Goal: Task Accomplishment & Management: Use online tool/utility

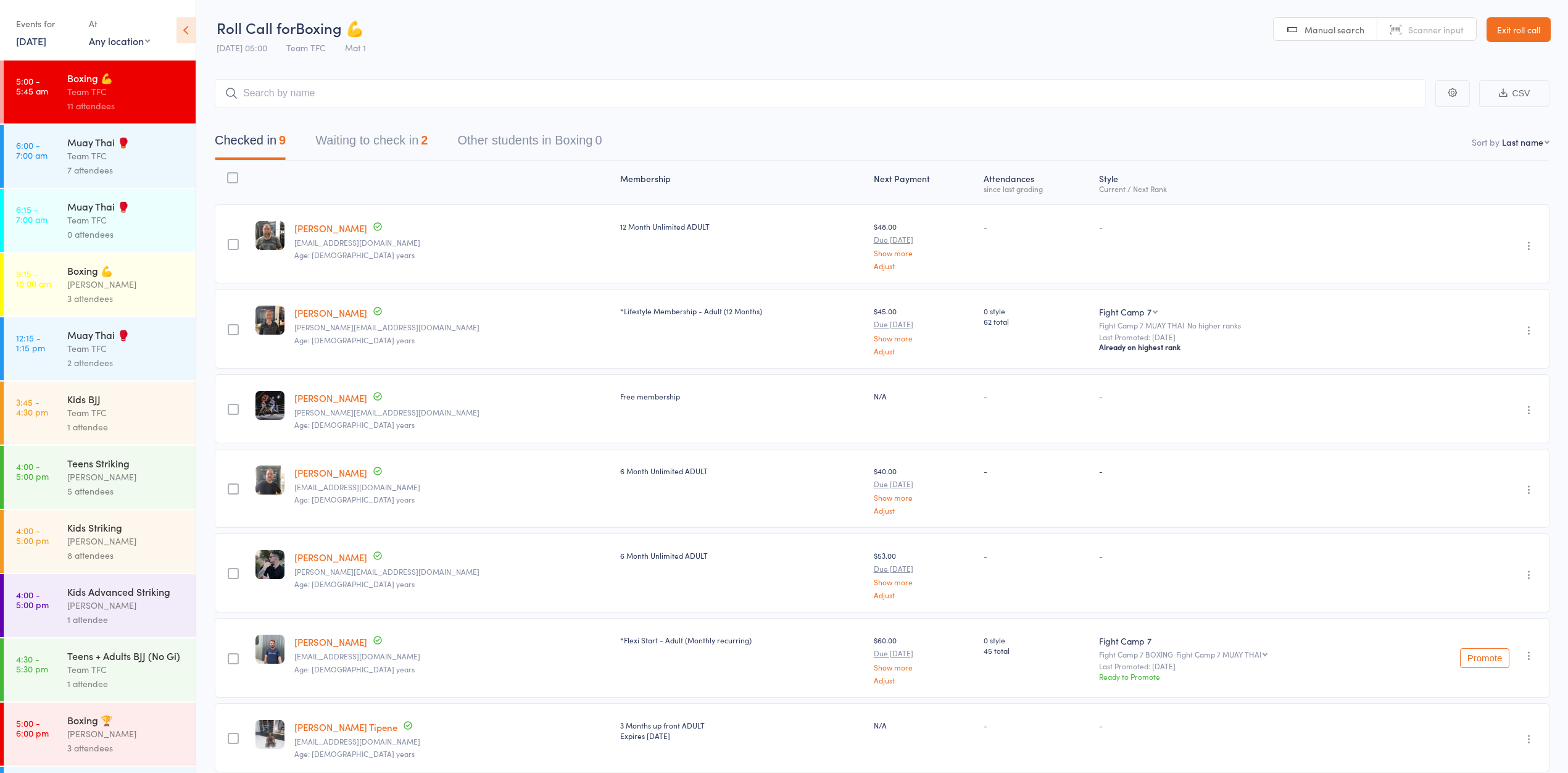
click at [145, 108] on div "11 attendees" at bounding box center [126, 106] width 118 height 14
click at [130, 157] on div "Team TFC" at bounding box center [126, 156] width 118 height 14
click at [118, 142] on div "Muay Thai 🥊" at bounding box center [126, 142] width 118 height 14
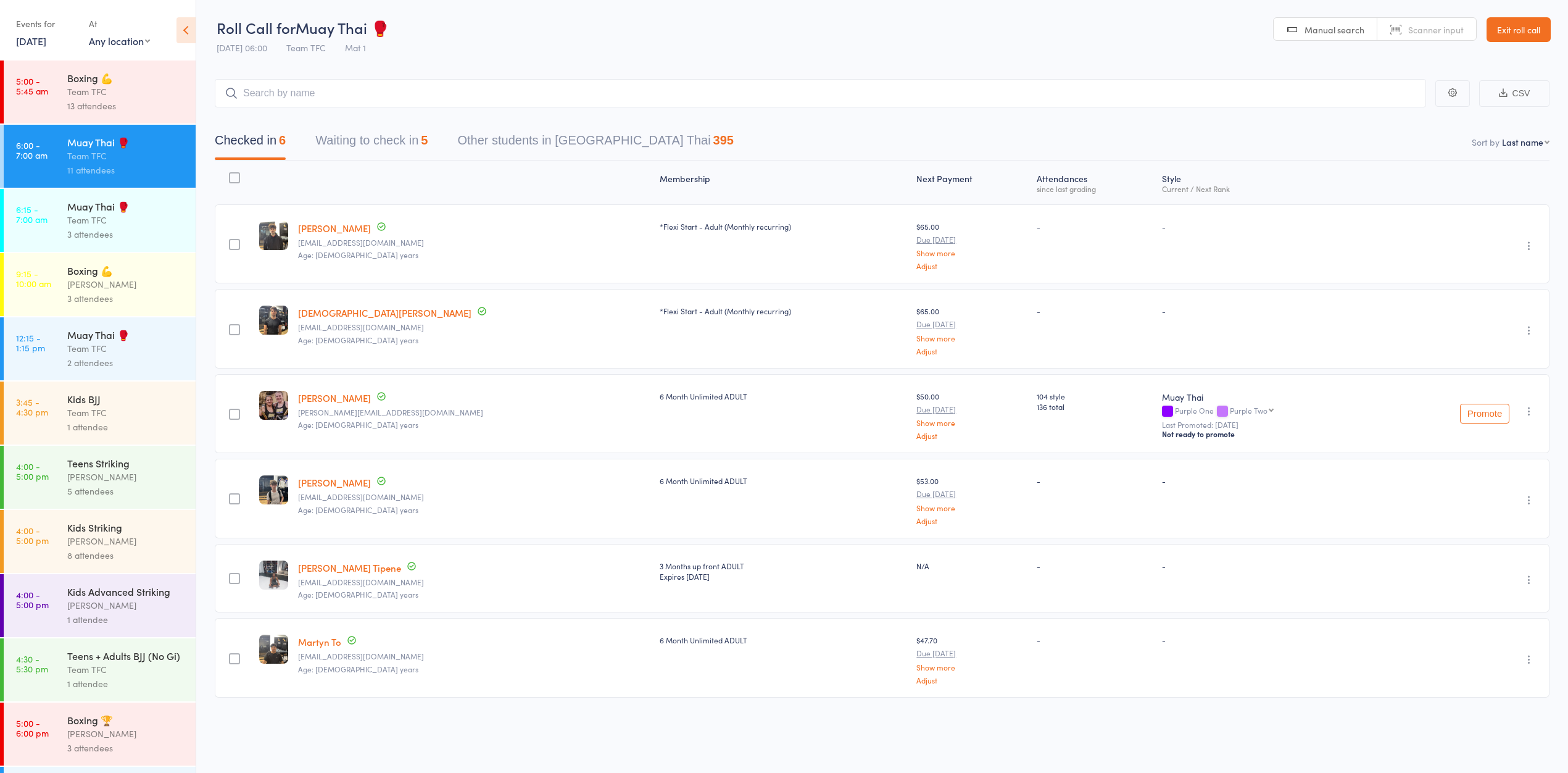
click at [81, 62] on div "Boxing 💪 Team TFC 13 attendees" at bounding box center [132, 92] width 128 height 63
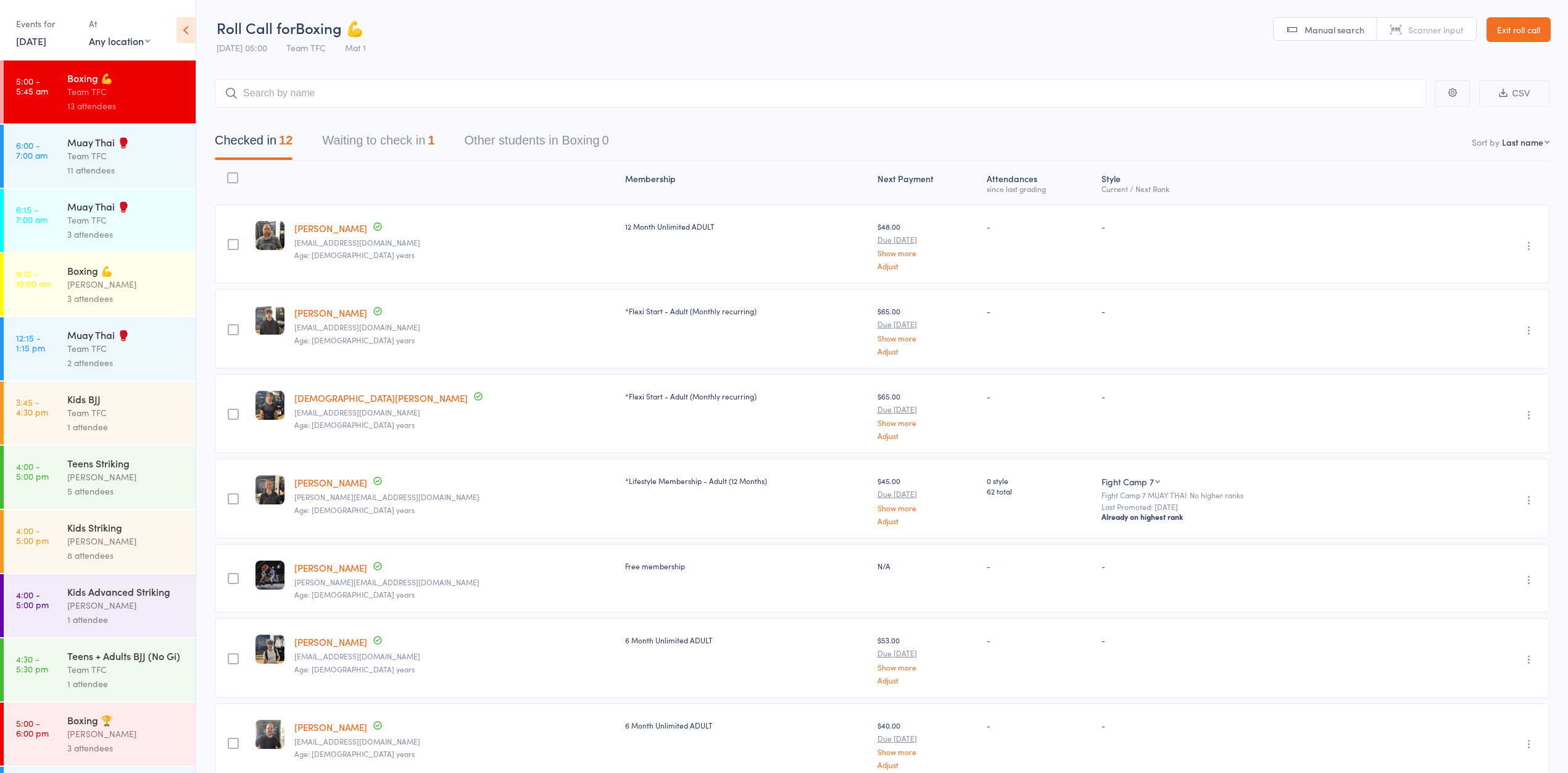
click at [362, 135] on button "Waiting to check in 1" at bounding box center [378, 144] width 112 height 33
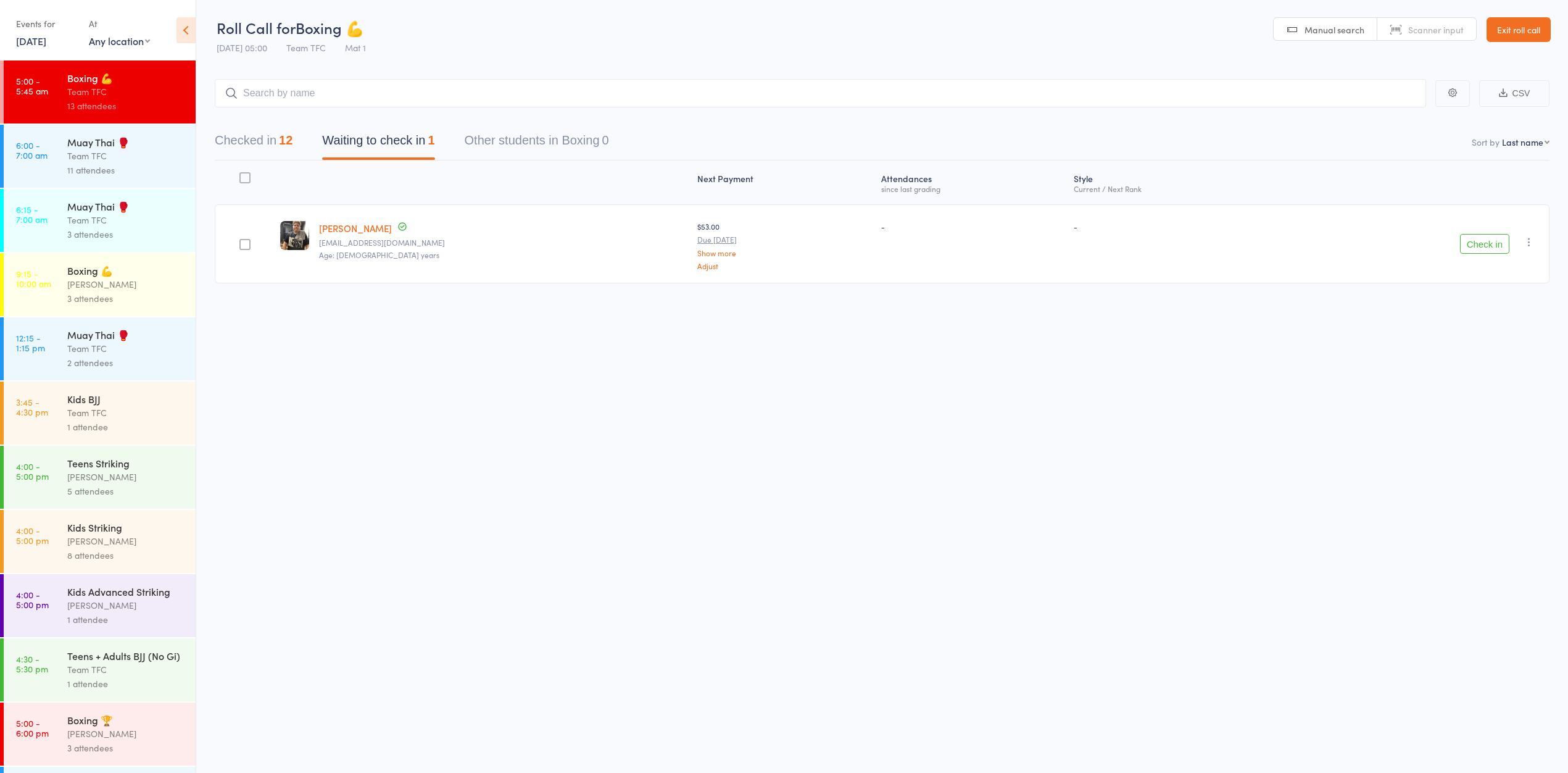
click at [264, 143] on button "Checked in 12" at bounding box center [254, 144] width 78 height 33
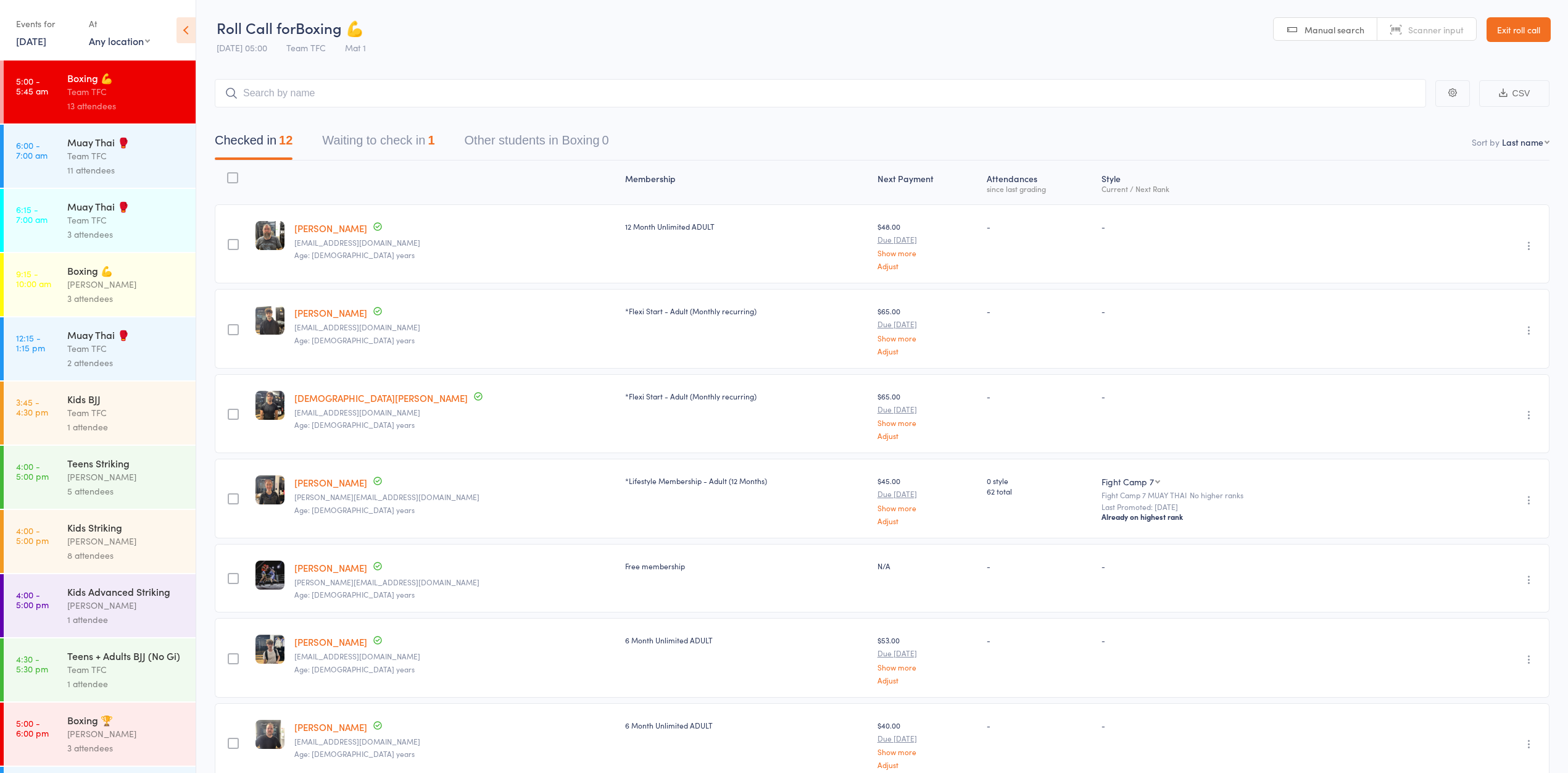
click at [393, 158] on button "Waiting to check in 1" at bounding box center [378, 144] width 112 height 33
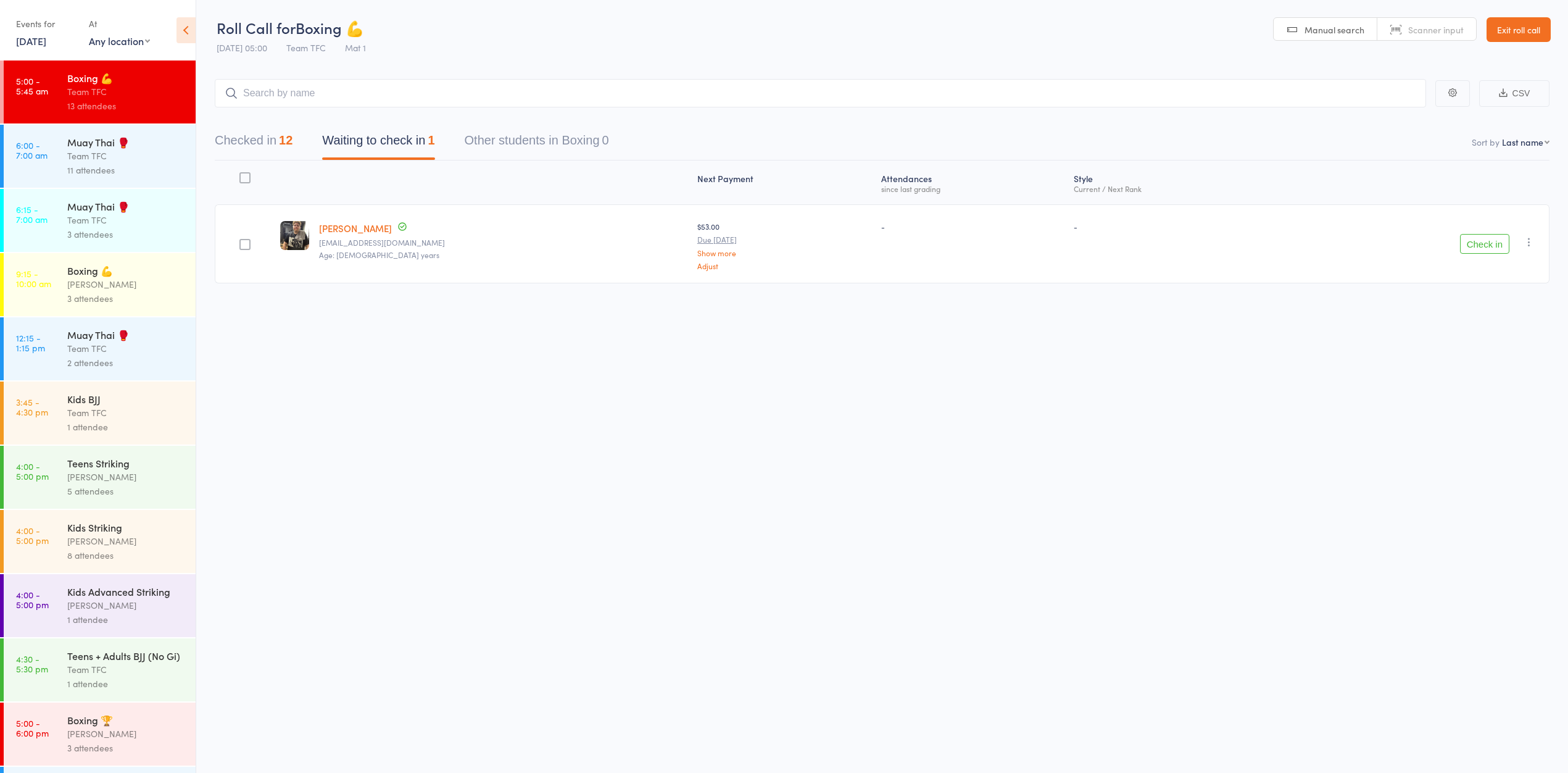
click at [1528, 244] on icon "button" at bounding box center [1529, 242] width 13 height 13
click at [1468, 371] on li "Mark absent" at bounding box center [1485, 366] width 102 height 16
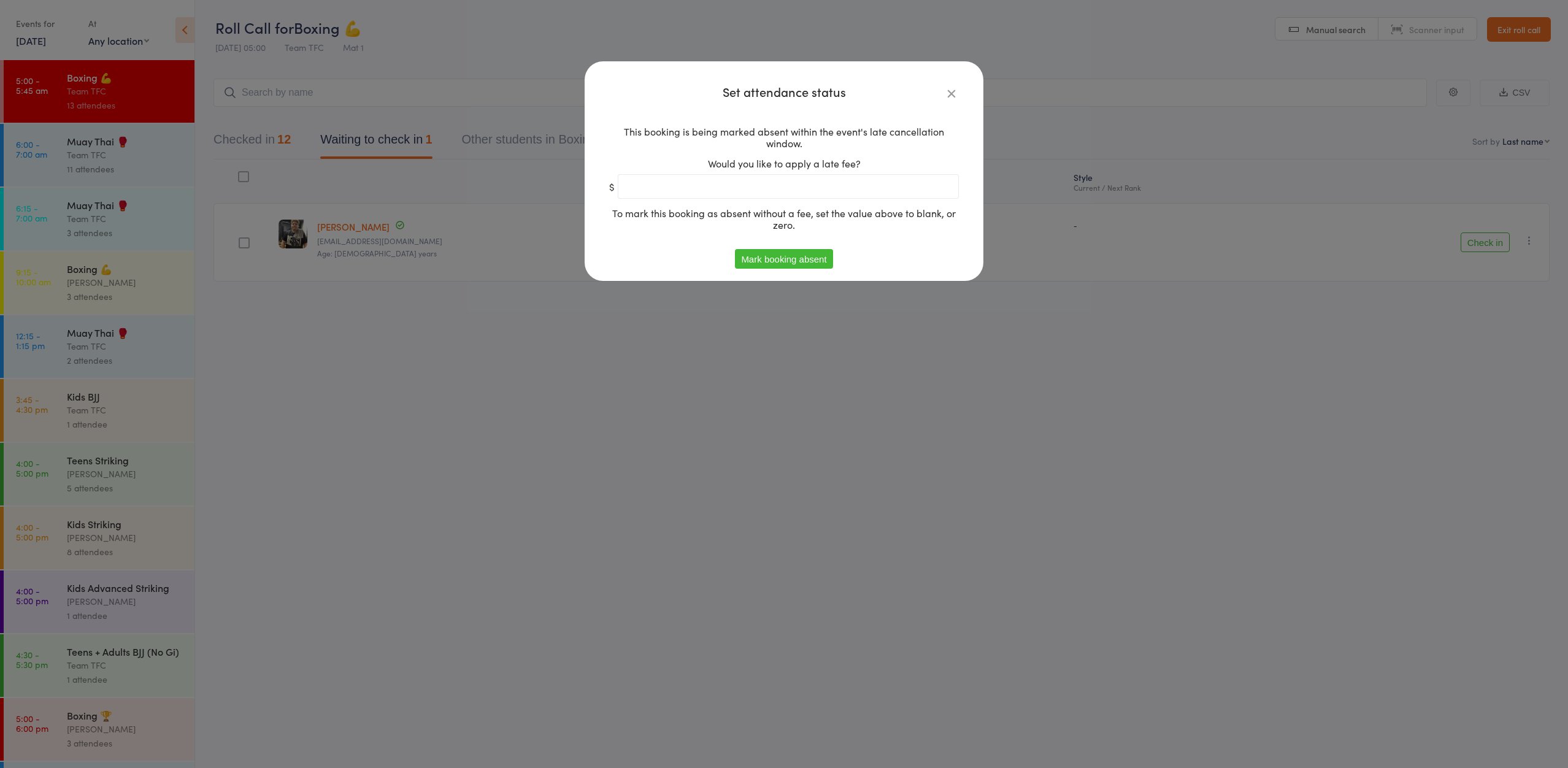
click at [788, 245] on div "This booking is being marked absent within the event's late cancellation window…" at bounding box center [784, 182] width 350 height 133
click at [793, 258] on button "Mark booking absent" at bounding box center [784, 259] width 98 height 20
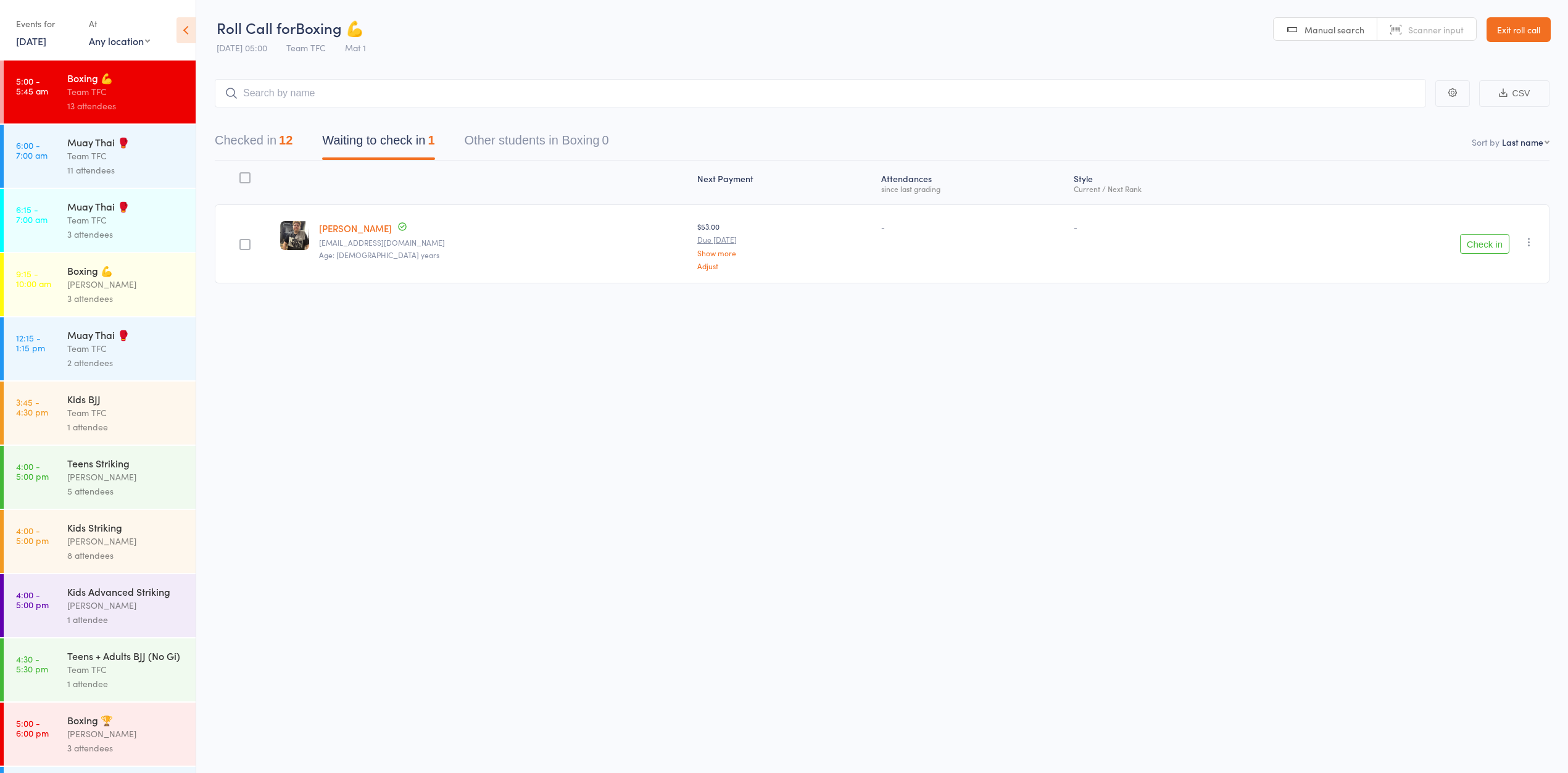
click at [100, 142] on div "Muay Thai 🥊" at bounding box center [126, 142] width 118 height 14
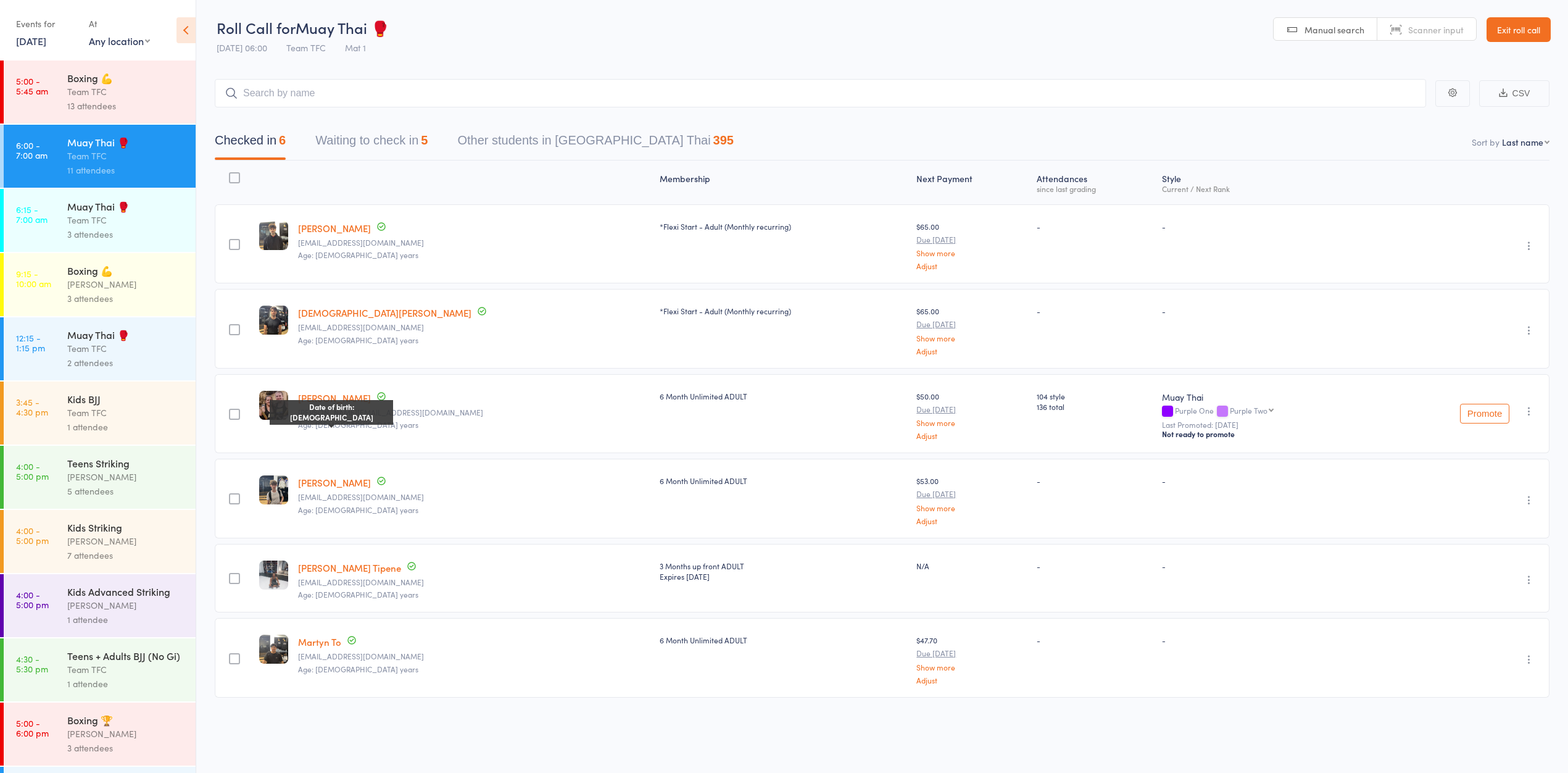
scroll to position [1, 0]
click at [362, 149] on button "Waiting to check in 5" at bounding box center [371, 143] width 112 height 33
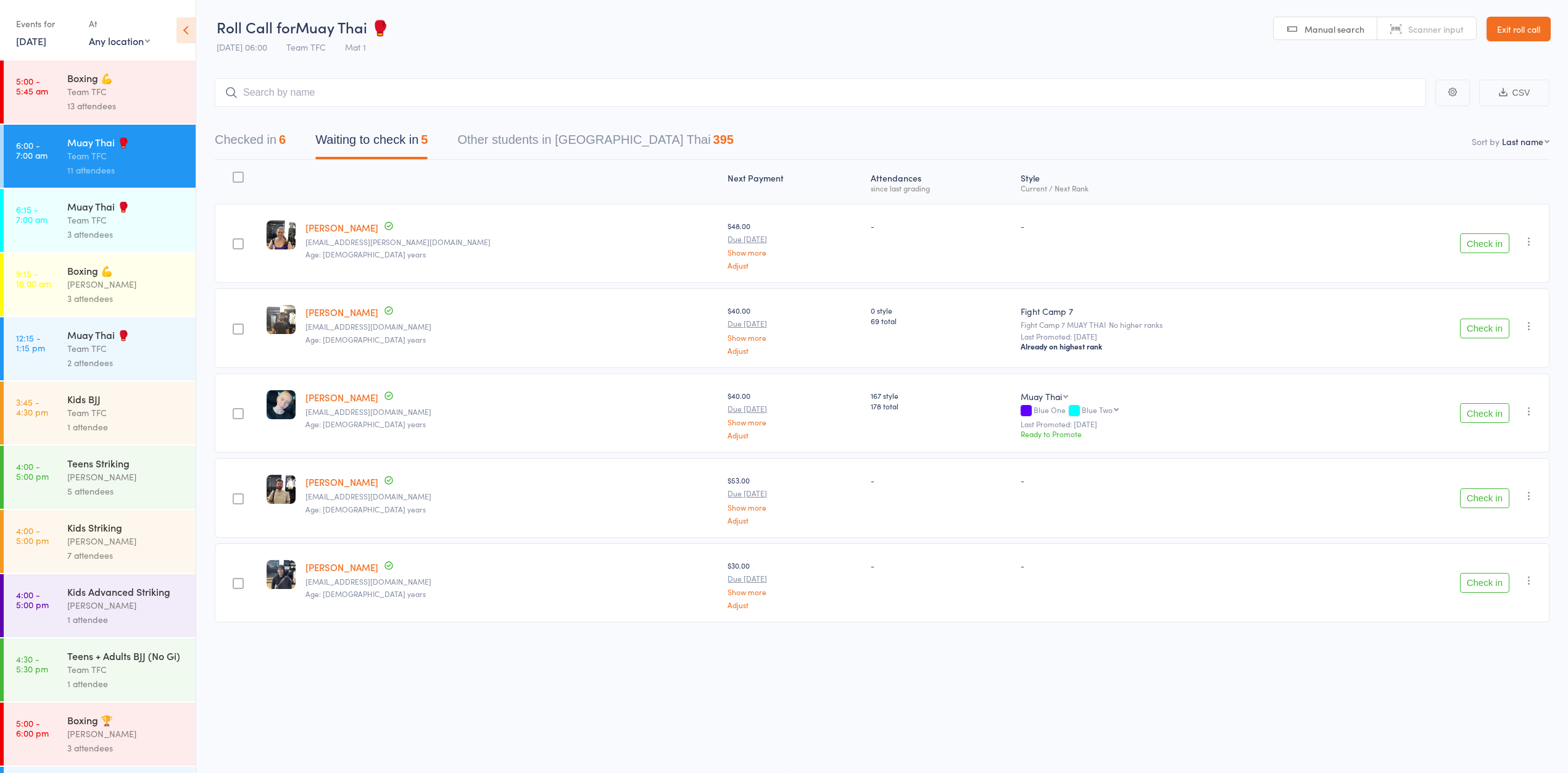
click at [275, 136] on button "Checked in 6" at bounding box center [250, 143] width 71 height 33
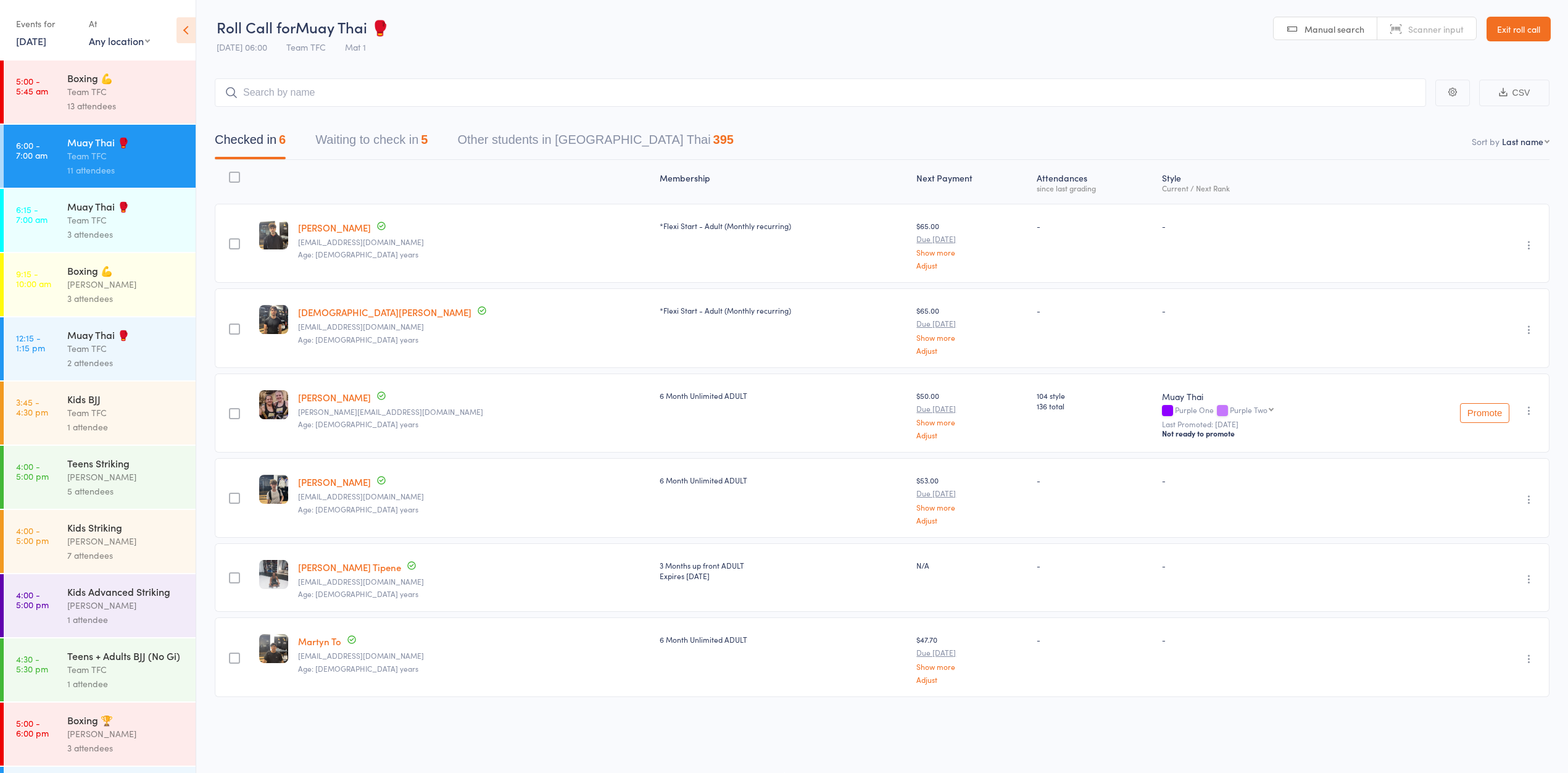
click at [159, 213] on div "Muay Thai 🥊" at bounding box center [126, 206] width 118 height 14
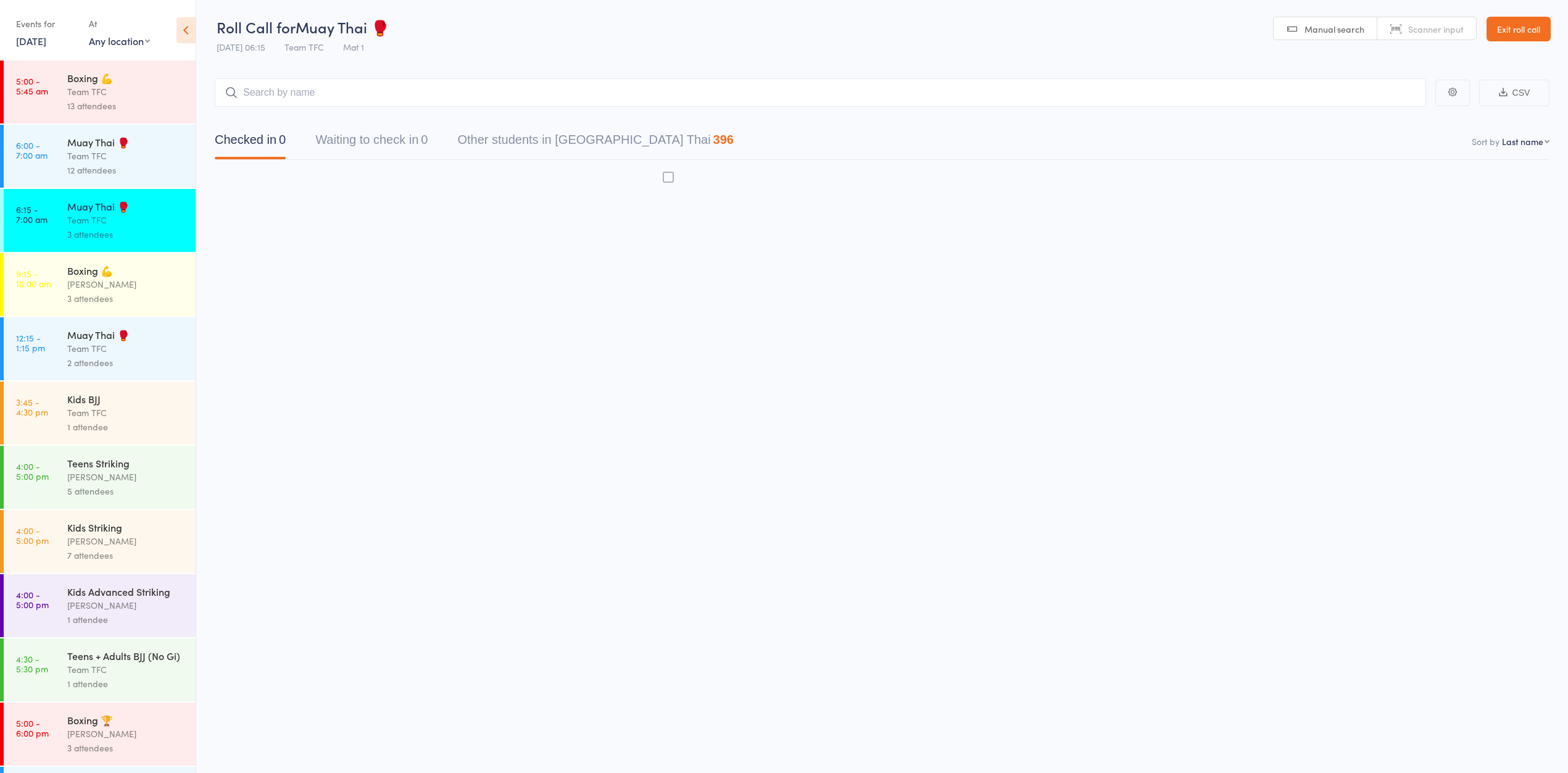
click at [146, 159] on div "Team TFC" at bounding box center [126, 156] width 118 height 14
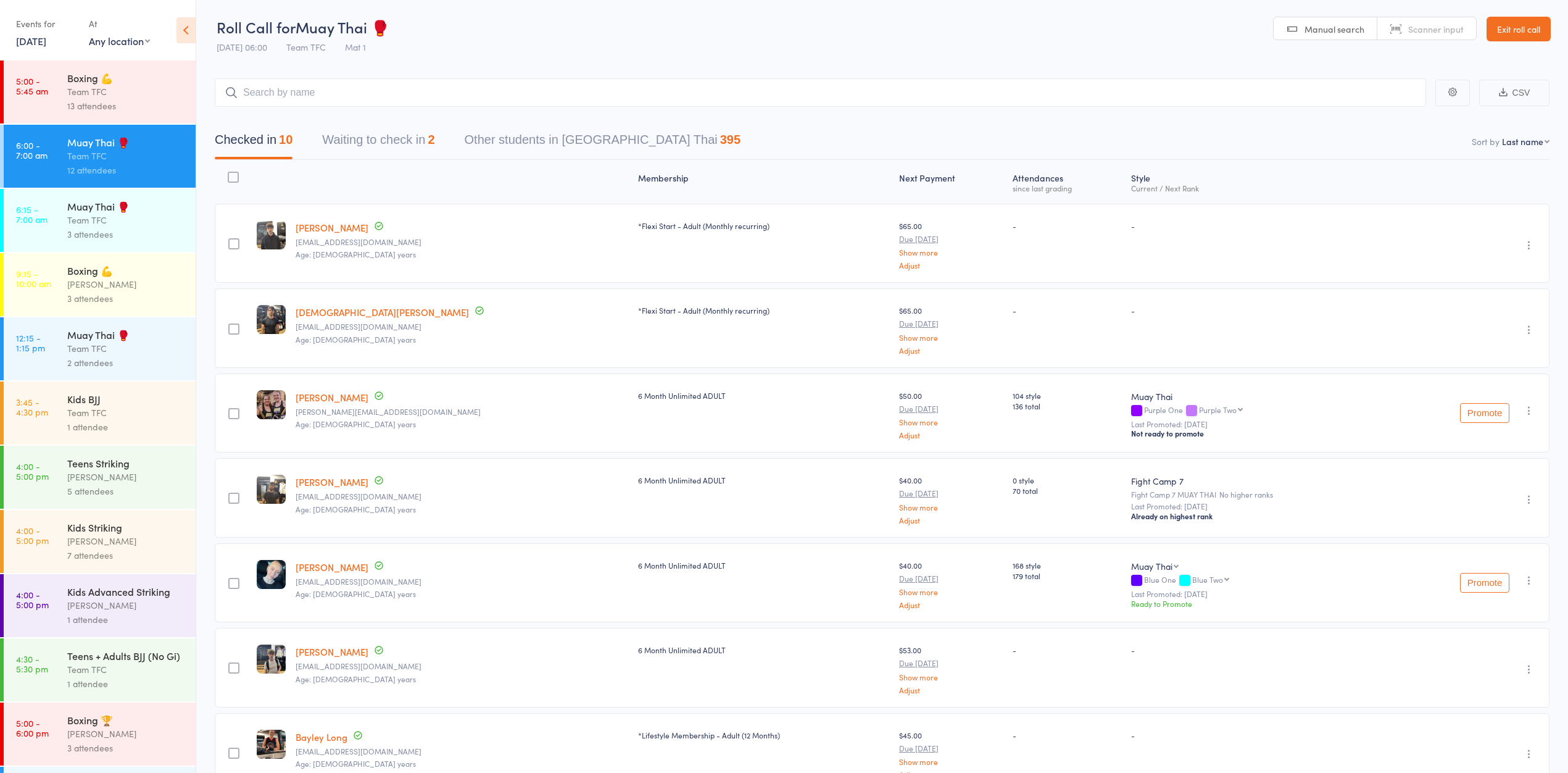
click at [362, 154] on button "Waiting to check in 2" at bounding box center [378, 143] width 112 height 33
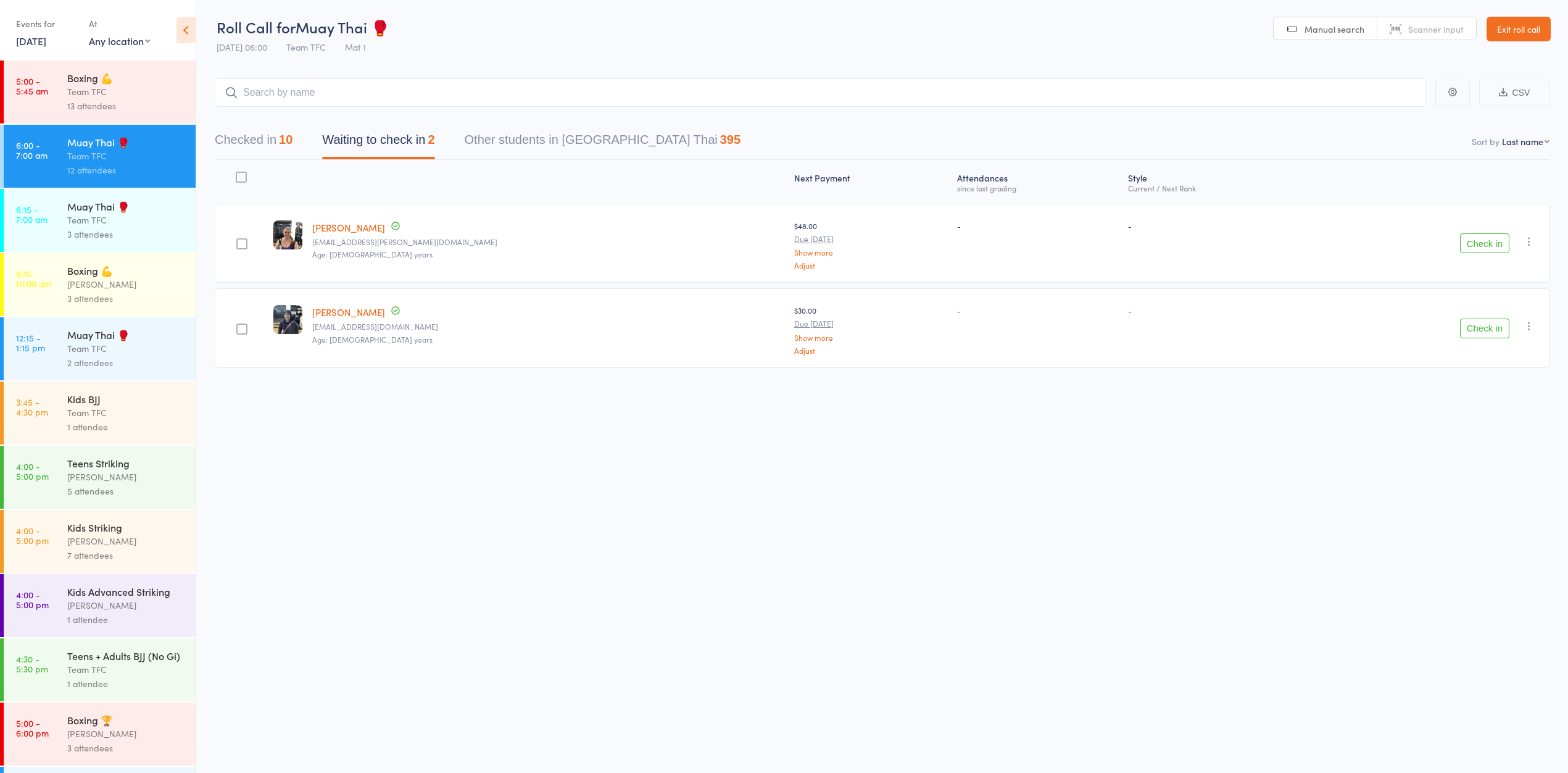
click at [258, 142] on button "Checked in 10" at bounding box center [254, 143] width 78 height 33
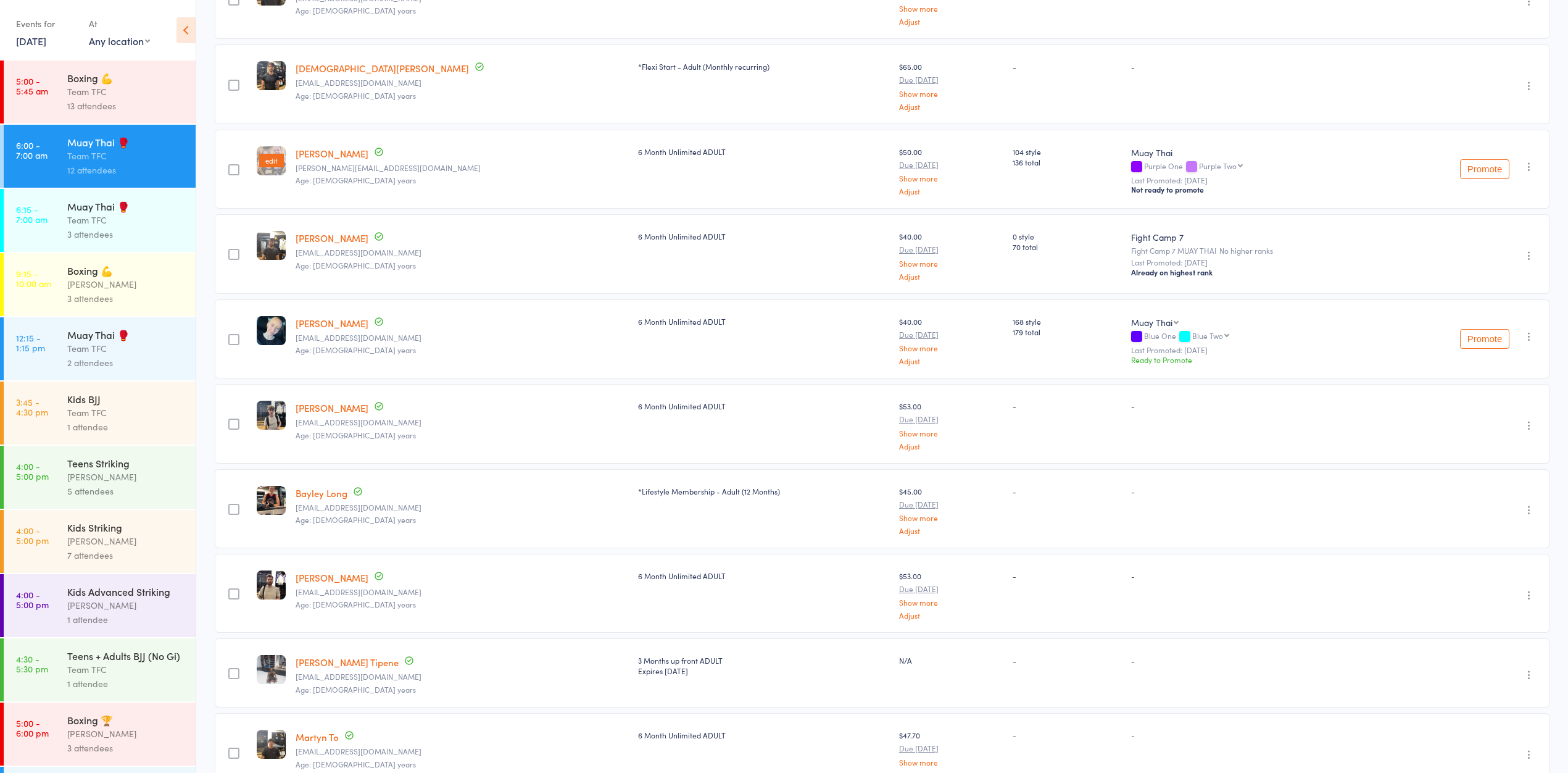
scroll to position [319, 0]
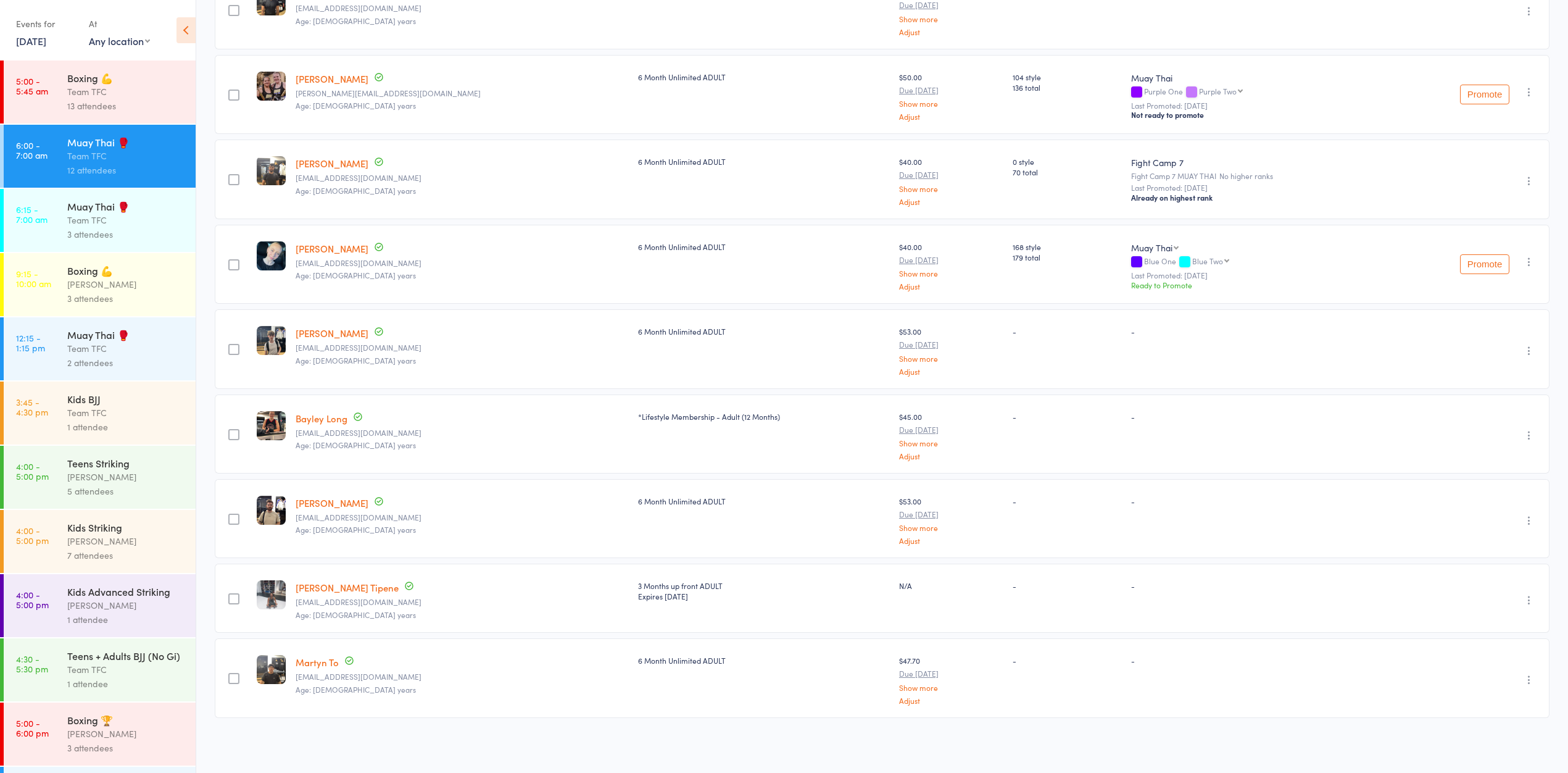
click at [151, 222] on div "Team TFC" at bounding box center [126, 220] width 118 height 14
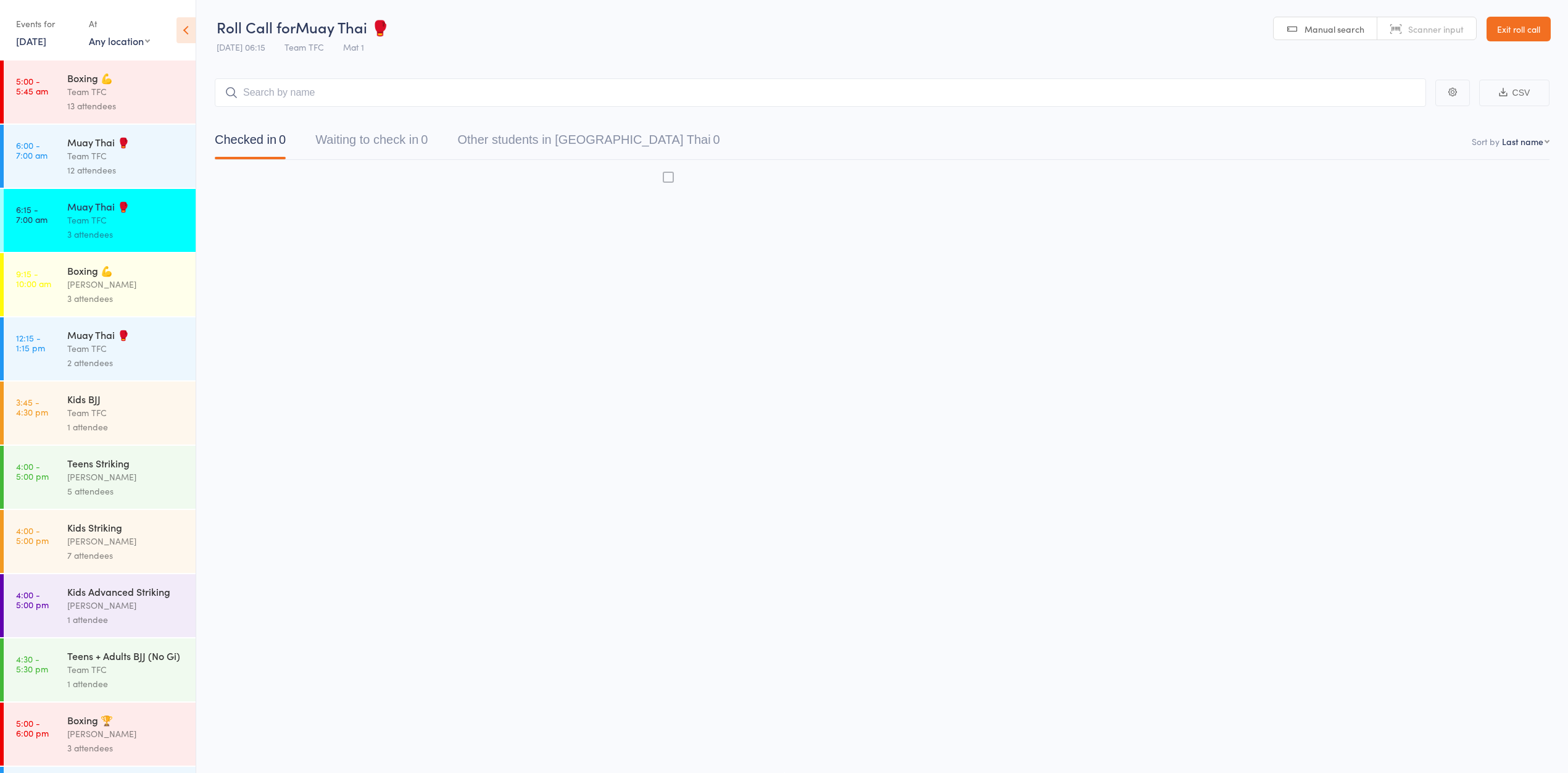
scroll to position [1, 0]
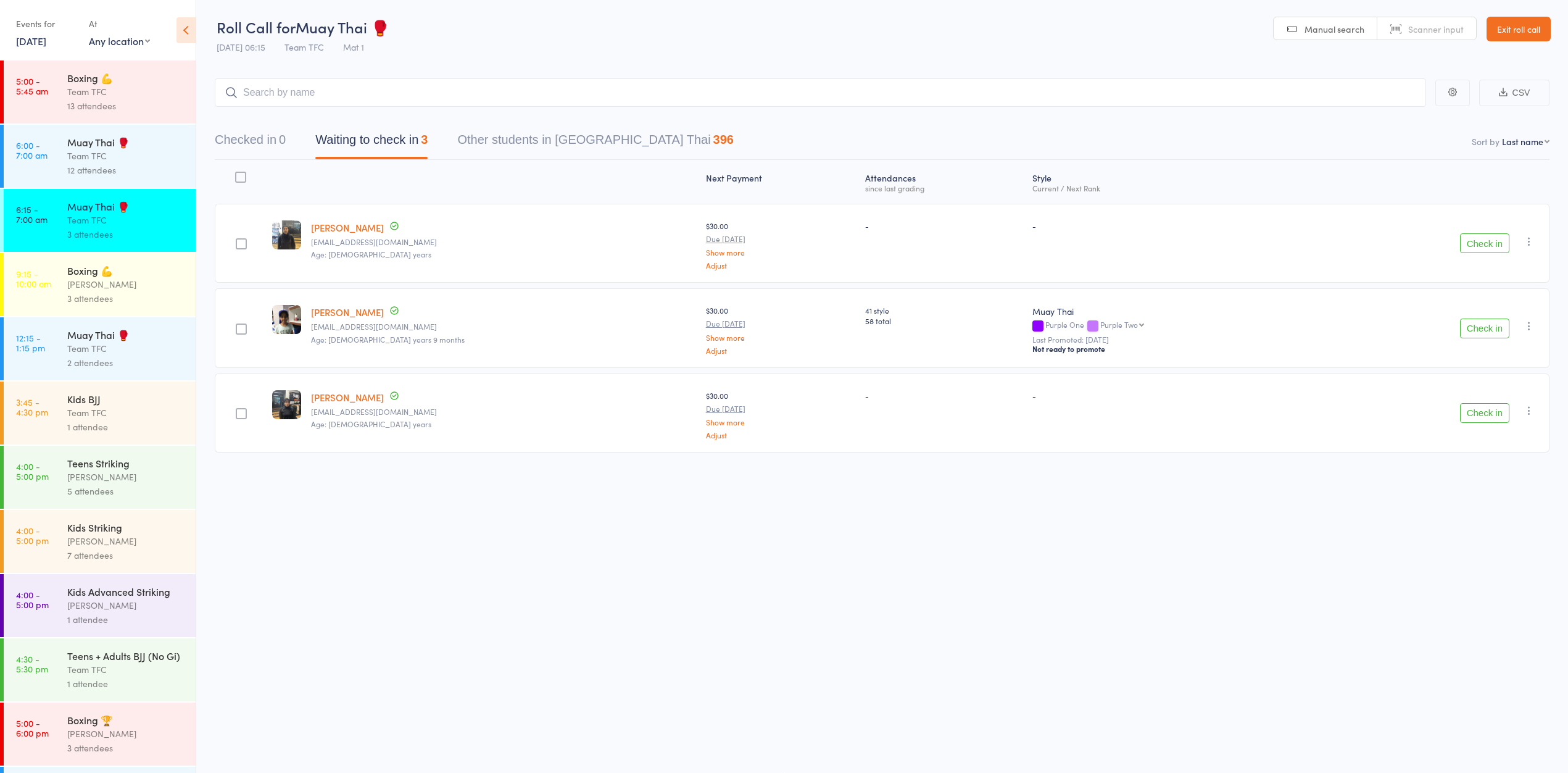
click at [144, 149] on div "Muay Thai 🥊" at bounding box center [126, 142] width 118 height 14
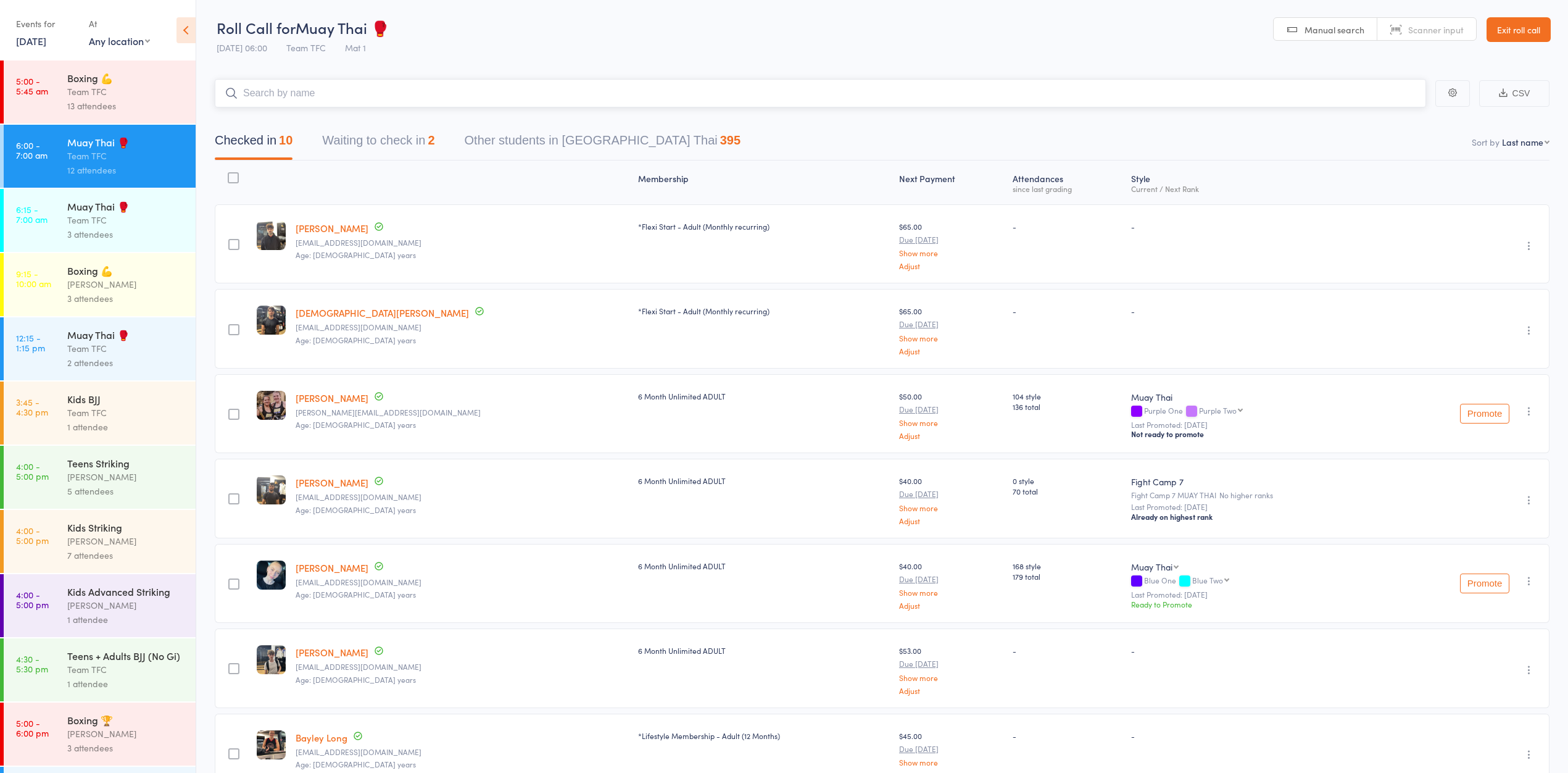
click at [357, 140] on button "Waiting to check in 2" at bounding box center [378, 144] width 112 height 33
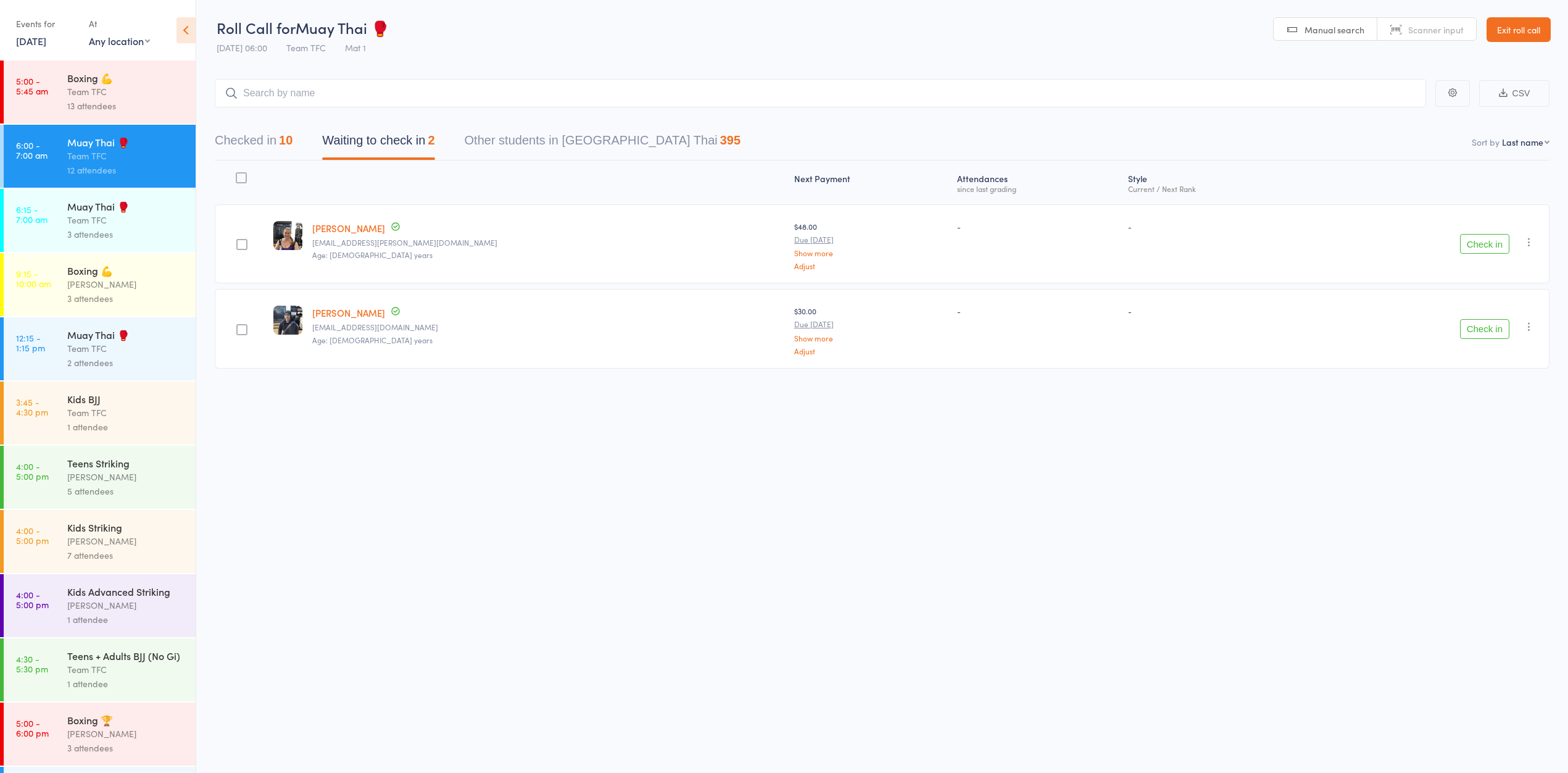
click at [1510, 34] on link "Exit roll call" at bounding box center [1518, 29] width 64 height 24
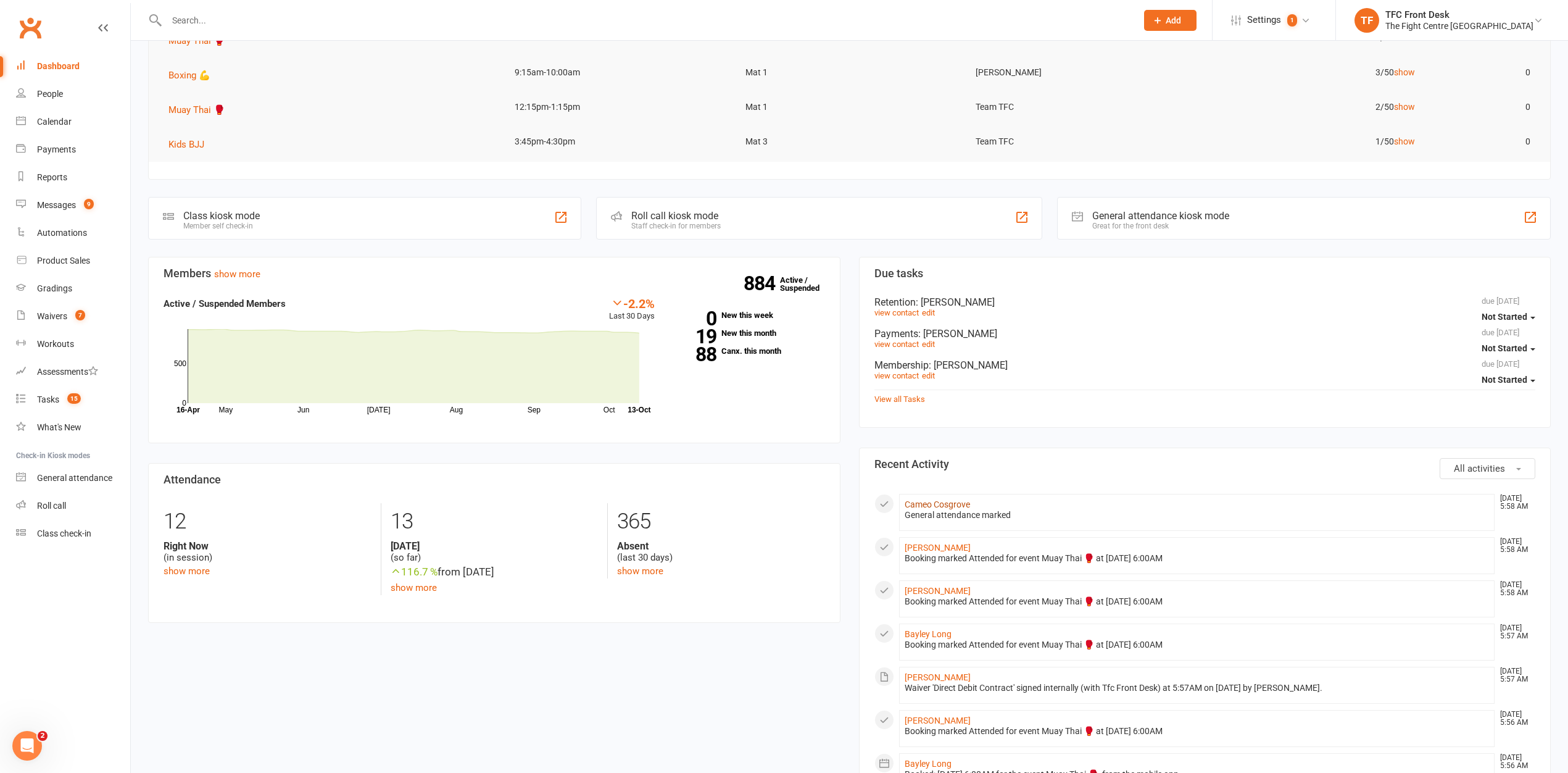
click at [914, 508] on link "Cameo Cosgrove" at bounding box center [937, 504] width 65 height 10
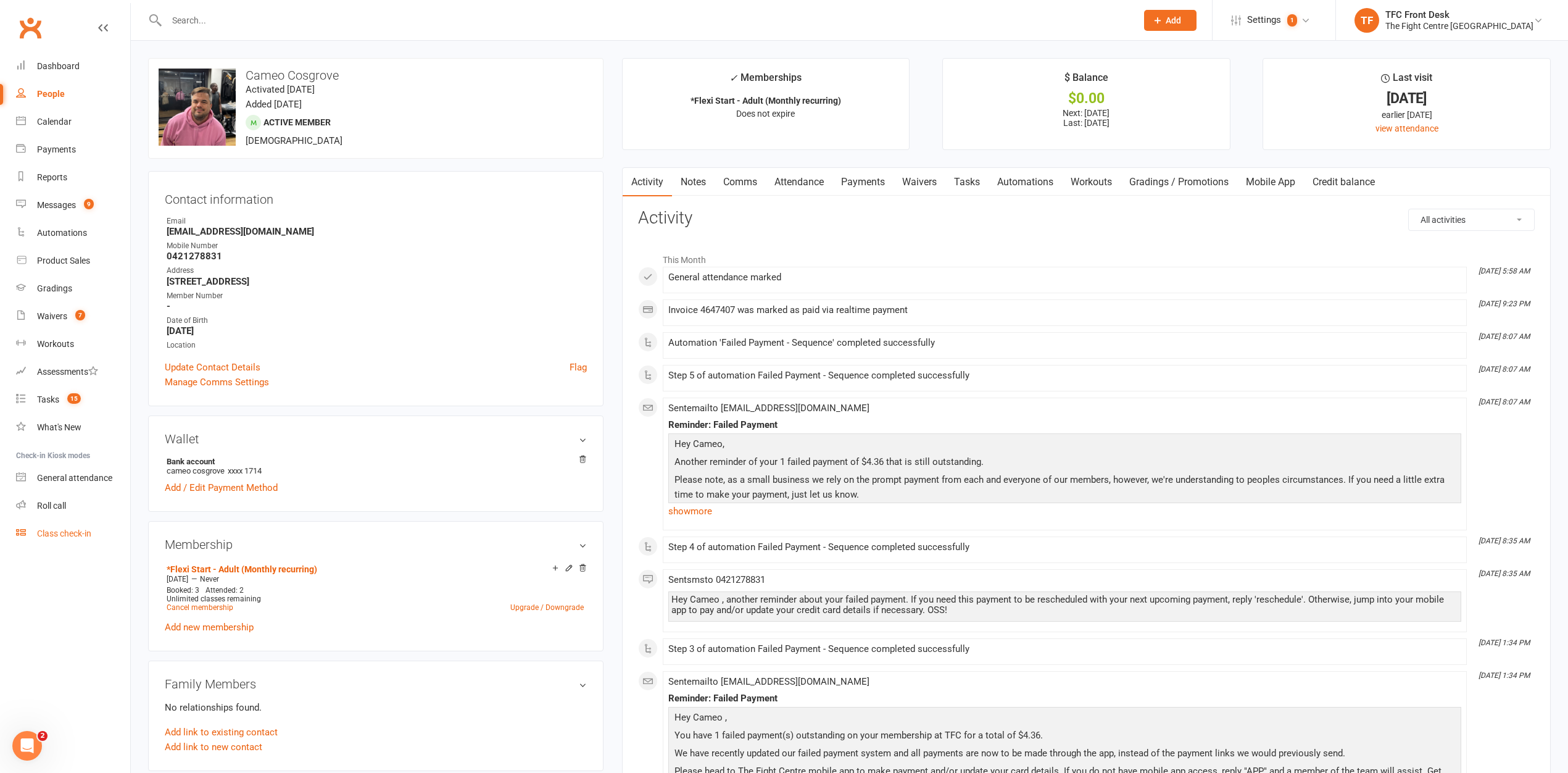
click at [52, 526] on link "Class check-in" at bounding box center [73, 534] width 114 height 28
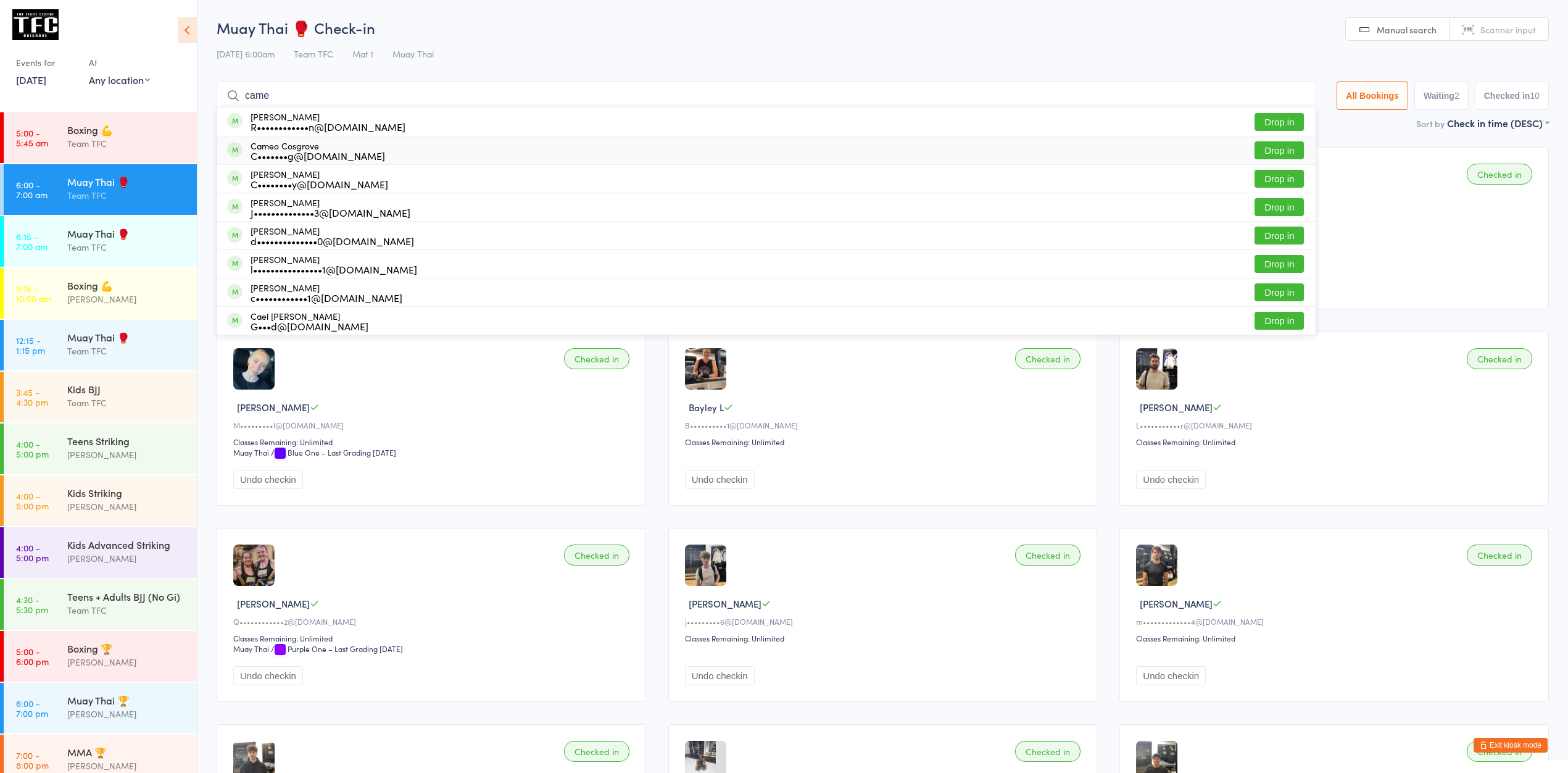
type input "came"
click at [1255, 153] on button "Drop in" at bounding box center [1279, 151] width 50 height 18
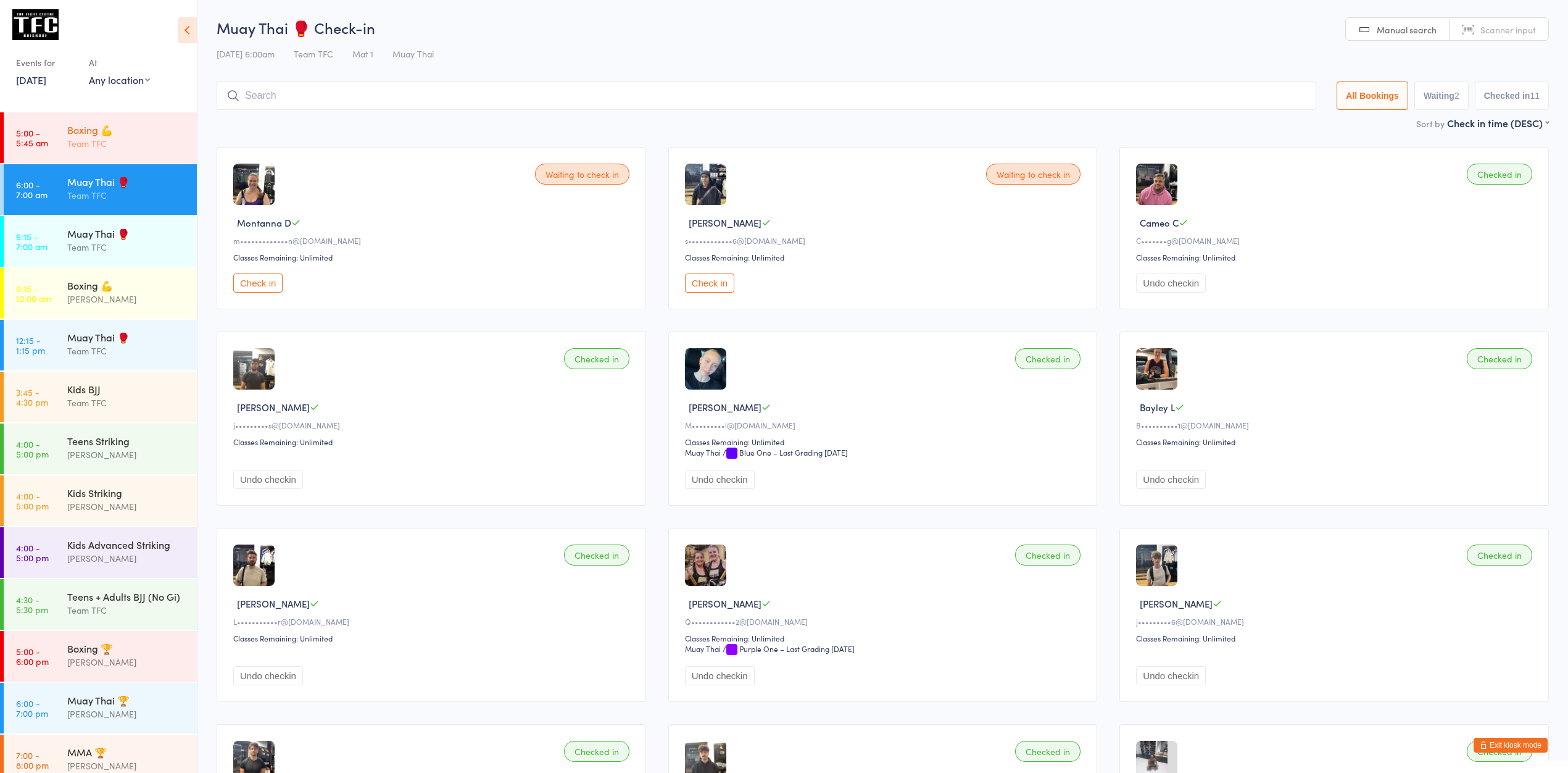
click at [40, 116] on link "5:00 - 5:45 am Boxing 💪 Team TFC" at bounding box center [100, 137] width 193 height 51
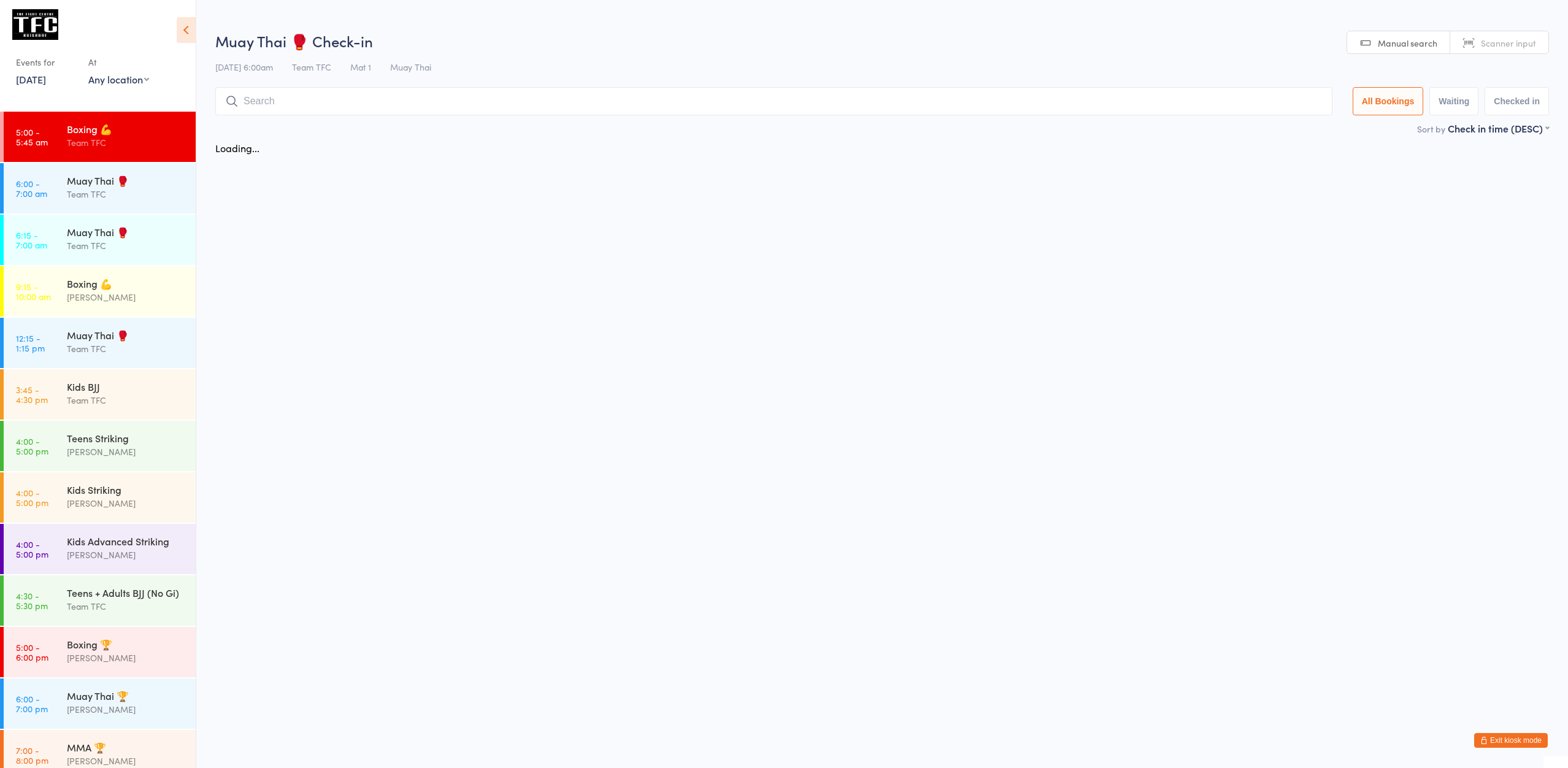
click at [95, 160] on div "Boxing 💪 Team TFC" at bounding box center [132, 135] width 129 height 48
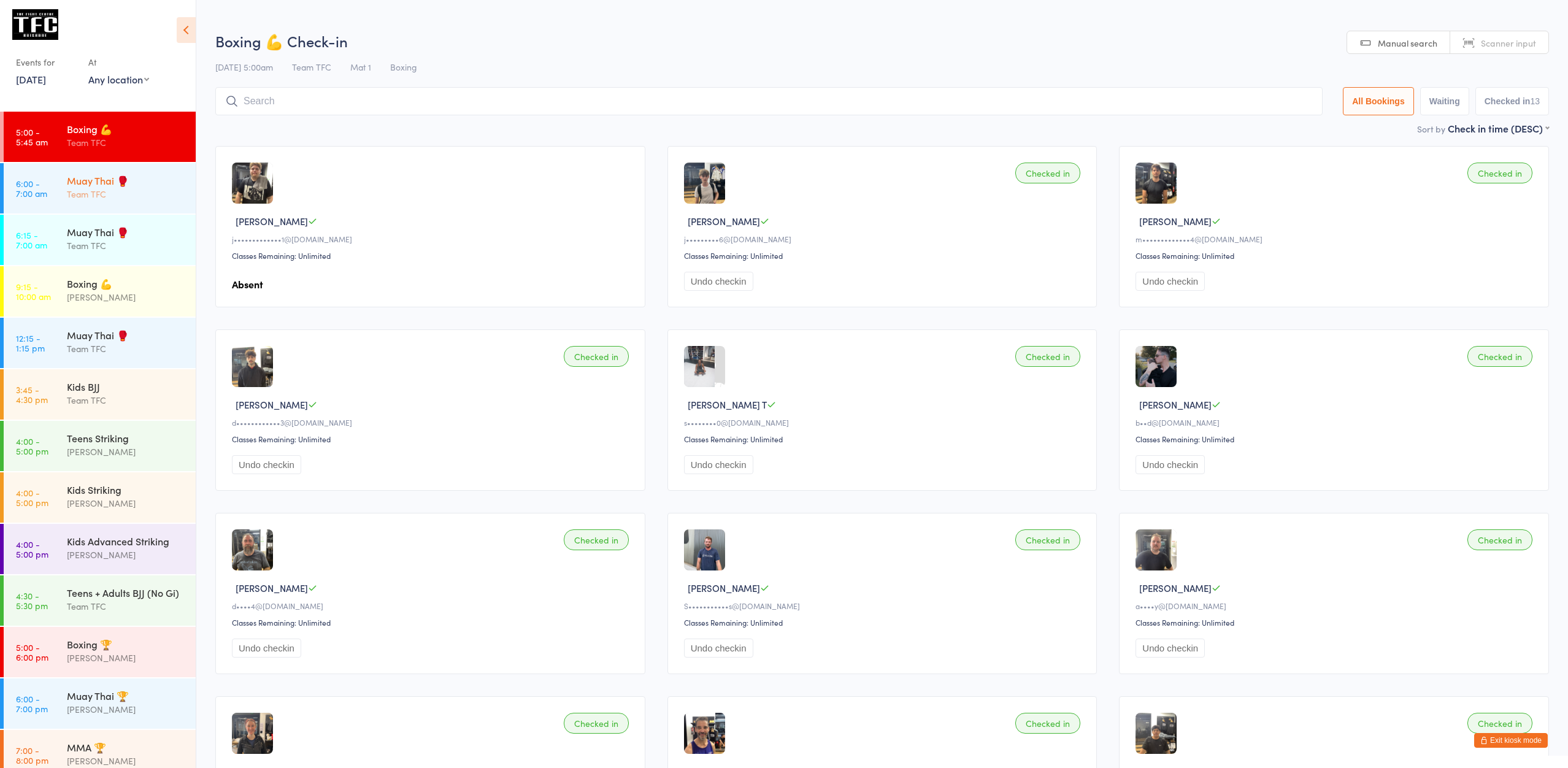
click at [116, 196] on div "Team TFC" at bounding box center [127, 194] width 118 height 14
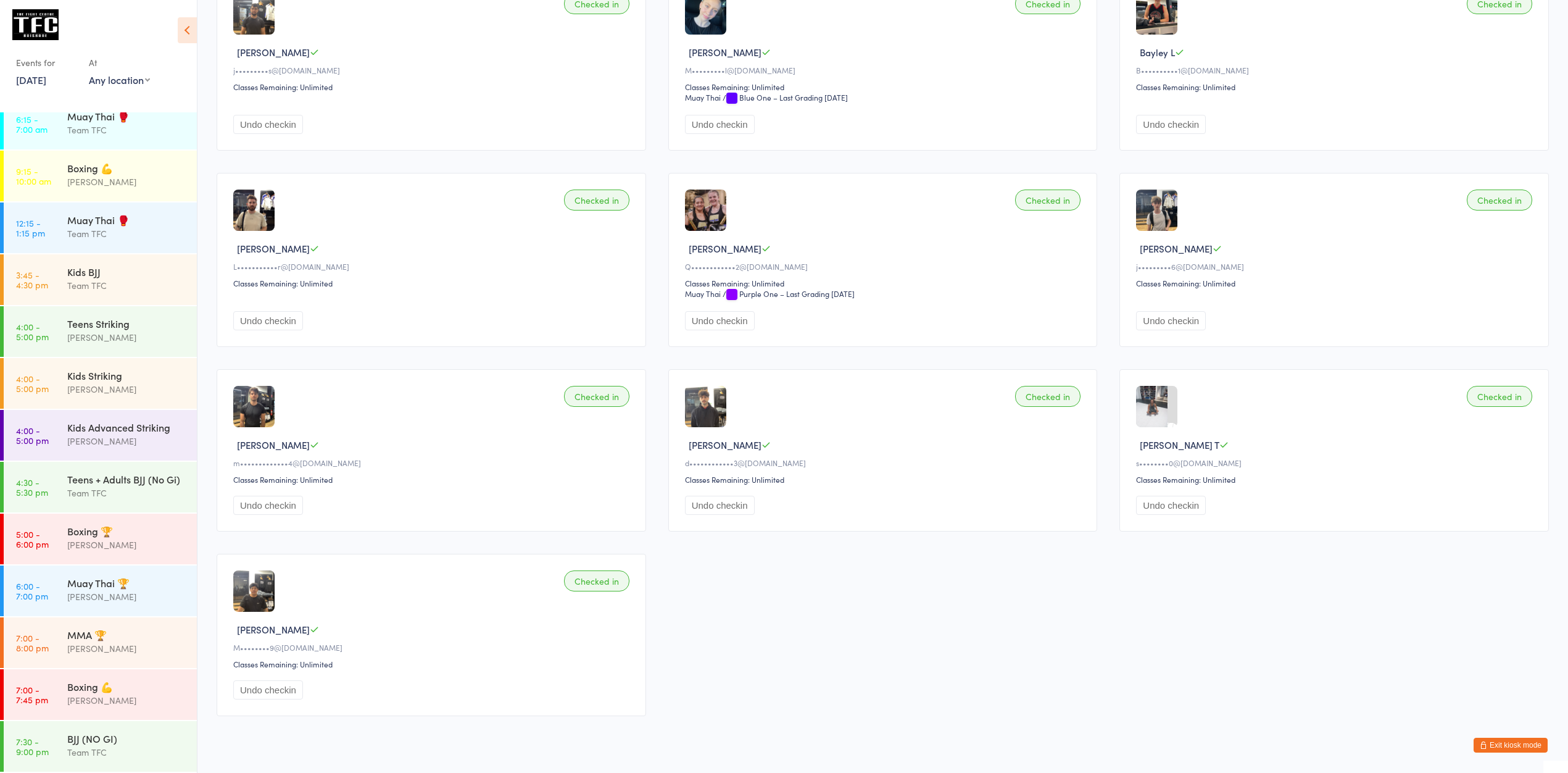
scroll to position [386, 0]
